Goal: Transaction & Acquisition: Obtain resource

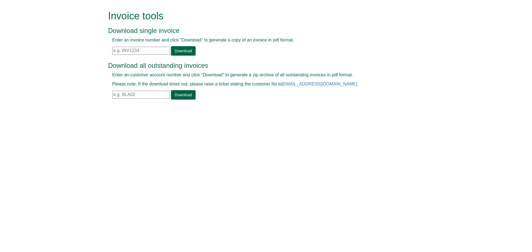
click at [117, 51] on input "text" at bounding box center [141, 51] width 58 height 8
paste input "INV1375135"
click at [181, 51] on link "Download" at bounding box center [183, 50] width 24 height 9
drag, startPoint x: 142, startPoint y: 49, endPoint x: 94, endPoint y: 48, distance: 47.4
click at [94, 48] on form "Invoice tools Download single invoice Enter an invoice number and click "Downlo…" at bounding box center [266, 55] width 532 height 111
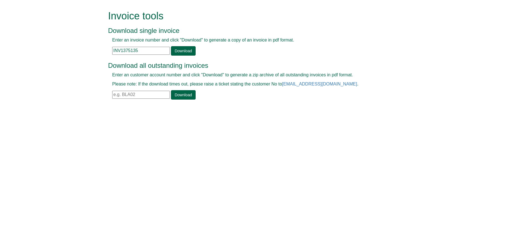
paste input "4"
click at [183, 52] on link "Download" at bounding box center [183, 50] width 24 height 9
drag, startPoint x: 139, startPoint y: 50, endPoint x: 94, endPoint y: 49, distance: 44.9
click at [94, 49] on form "Invoice tools Download single invoice Enter an invoice number and click "Downlo…" at bounding box center [266, 55] width 532 height 111
paste input "72"
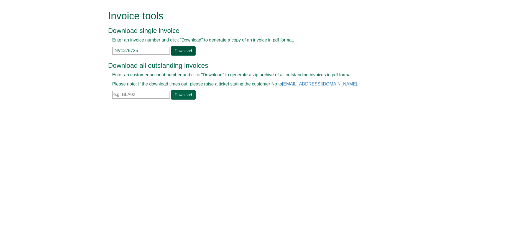
type input "INV1375725"
click at [183, 47] on link "Download" at bounding box center [183, 50] width 24 height 9
drag, startPoint x: 140, startPoint y: 53, endPoint x: 106, endPoint y: 55, distance: 34.2
click at [106, 55] on div "Invoice tools Download single invoice Enter an invoice number and click "Downlo…" at bounding box center [266, 55] width 324 height 111
paste input "38720"
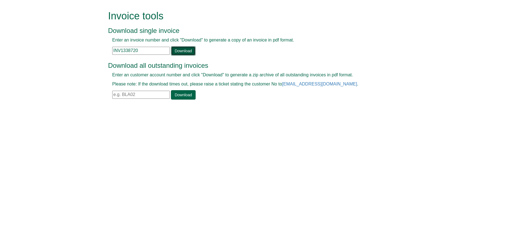
click at [183, 52] on link "Download" at bounding box center [183, 50] width 24 height 9
drag, startPoint x: 140, startPoint y: 50, endPoint x: 105, endPoint y: 48, distance: 35.2
click at [105, 48] on div "Invoice tools Download single invoice Enter an invoice number and click "Downlo…" at bounding box center [266, 55] width 324 height 111
paste input "60221"
type input "INV1360221"
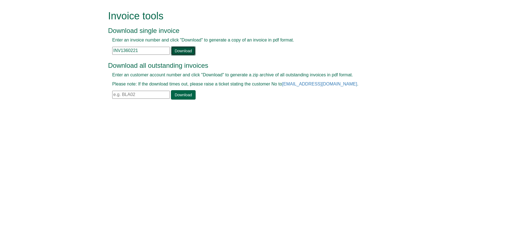
click at [181, 49] on link "Download" at bounding box center [183, 50] width 24 height 9
